Goal: Register for event/course

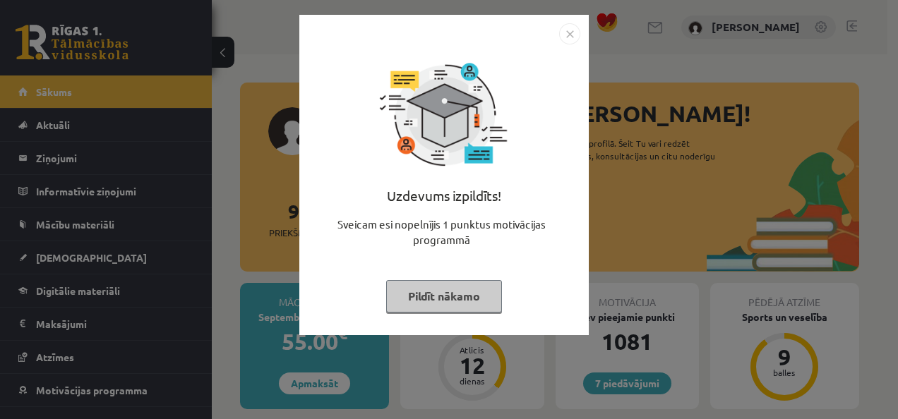
click at [463, 305] on button "Pildīt nākamo" at bounding box center [444, 296] width 116 height 32
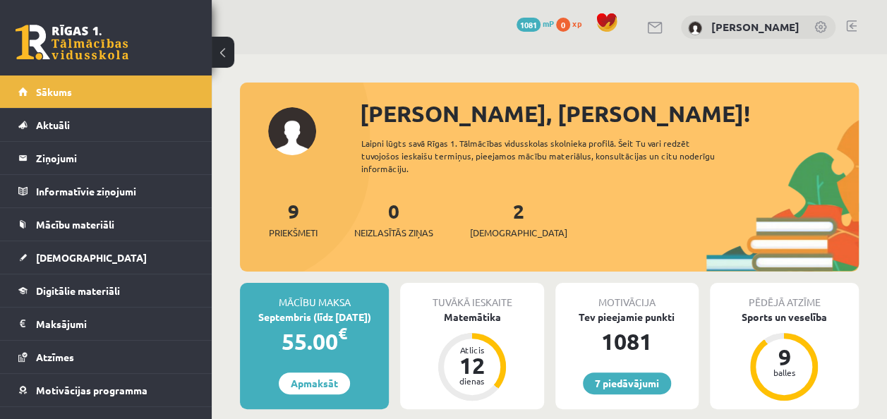
drag, startPoint x: 887, startPoint y: 60, endPoint x: 895, endPoint y: 59, distance: 7.8
click at [887, 59] on html "7 Dāvanas 1081 mP 0 xp [PERSON_NAME] Sākums Aktuāli Kā mācīties eSKOLĀ Kontakti…" at bounding box center [443, 209] width 887 height 419
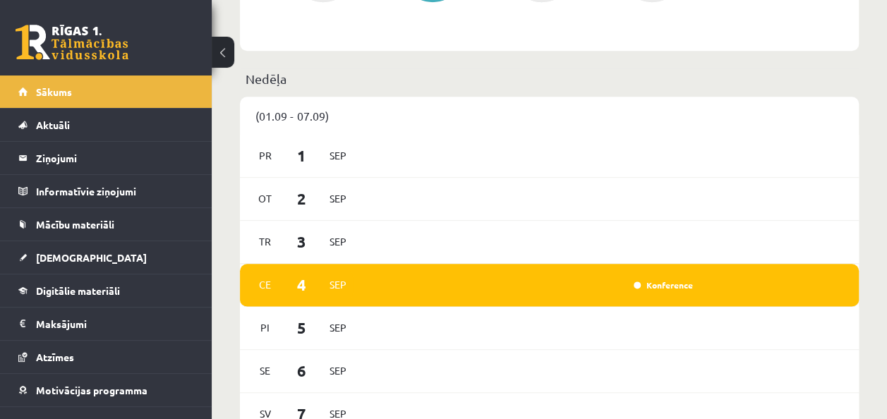
scroll to position [711, 0]
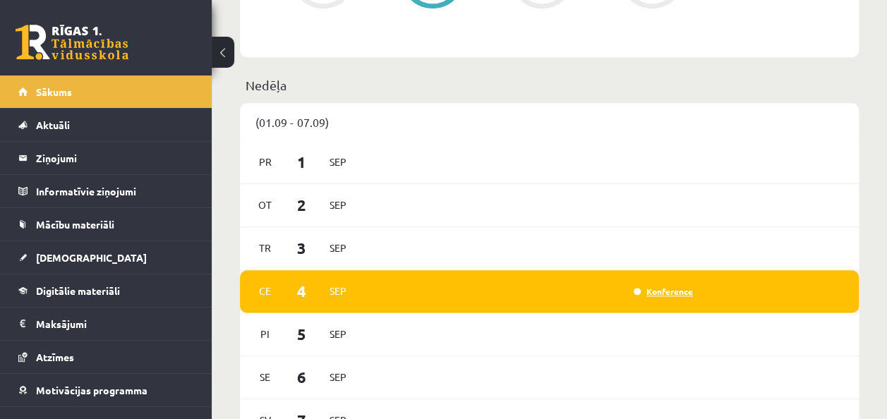
click at [685, 287] on link "Konference" at bounding box center [663, 291] width 59 height 11
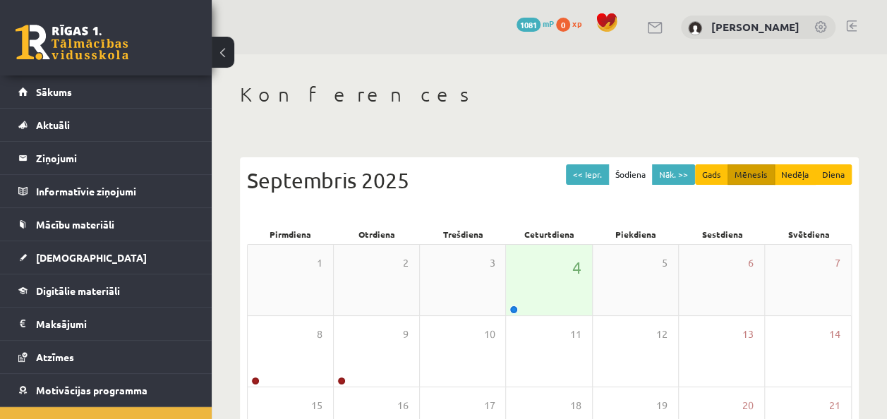
click at [544, 306] on div "4" at bounding box center [548, 280] width 85 height 71
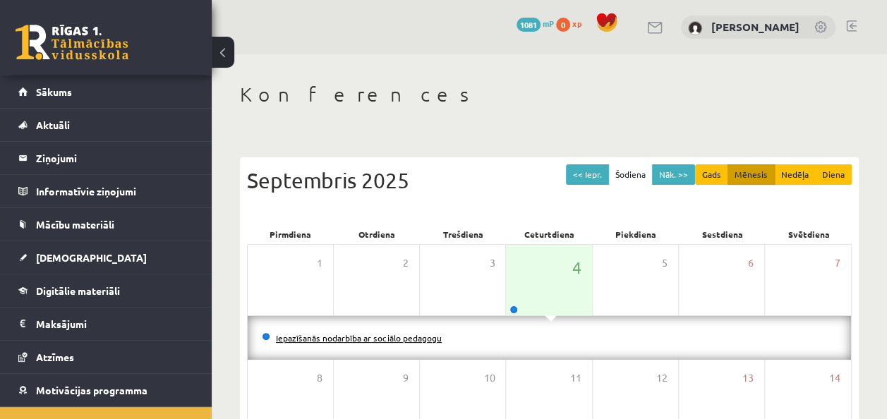
click at [415, 338] on link "Iepazīšanās nodarbība ar sociālo pedagogu" at bounding box center [359, 338] width 166 height 11
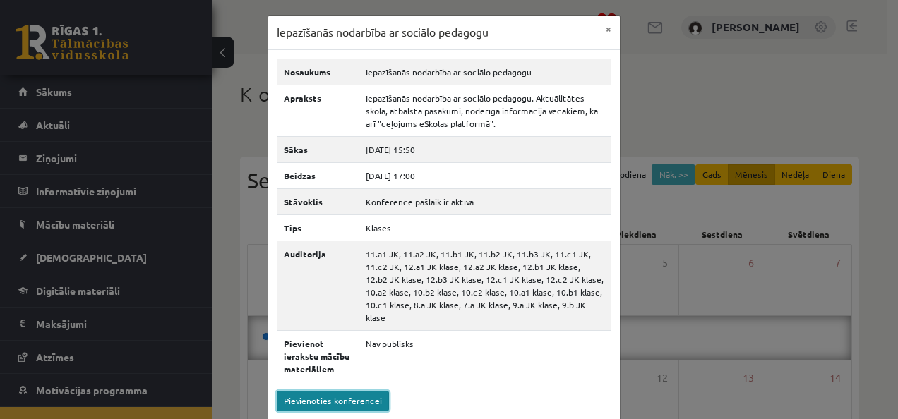
click at [343, 391] on link "Pievienoties konferencei" at bounding box center [333, 401] width 112 height 20
